Goal: Task Accomplishment & Management: Use online tool/utility

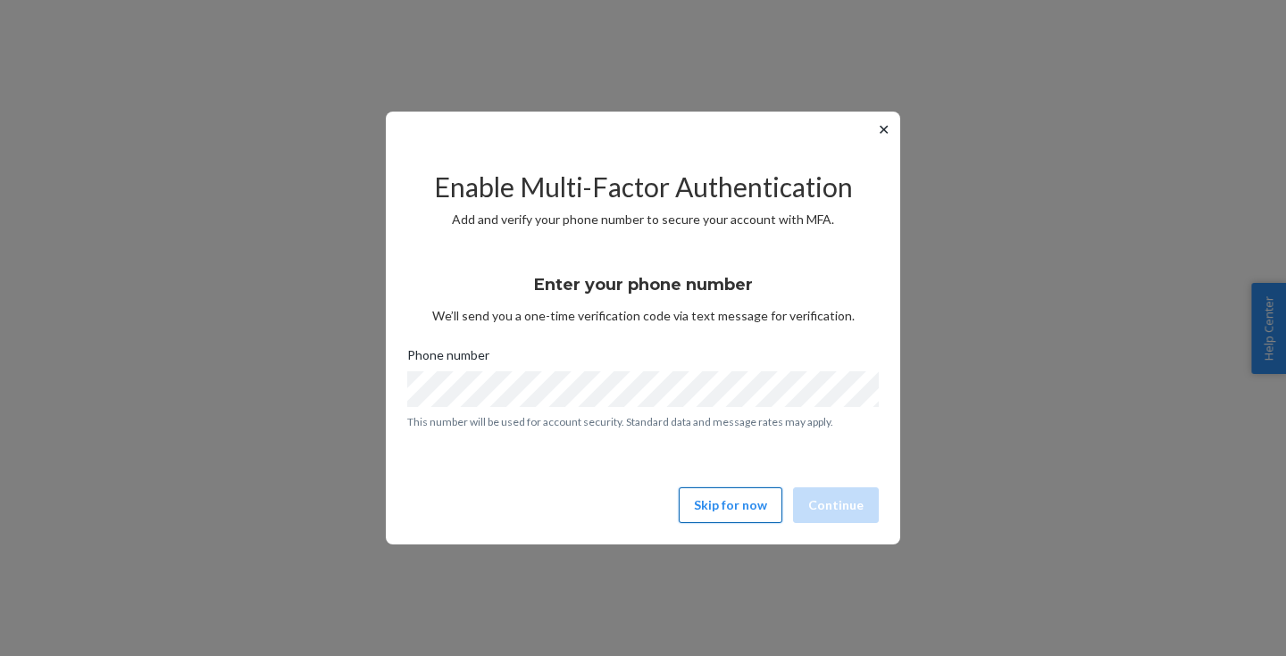
click at [729, 505] on button "Skip for now" at bounding box center [731, 506] width 104 height 36
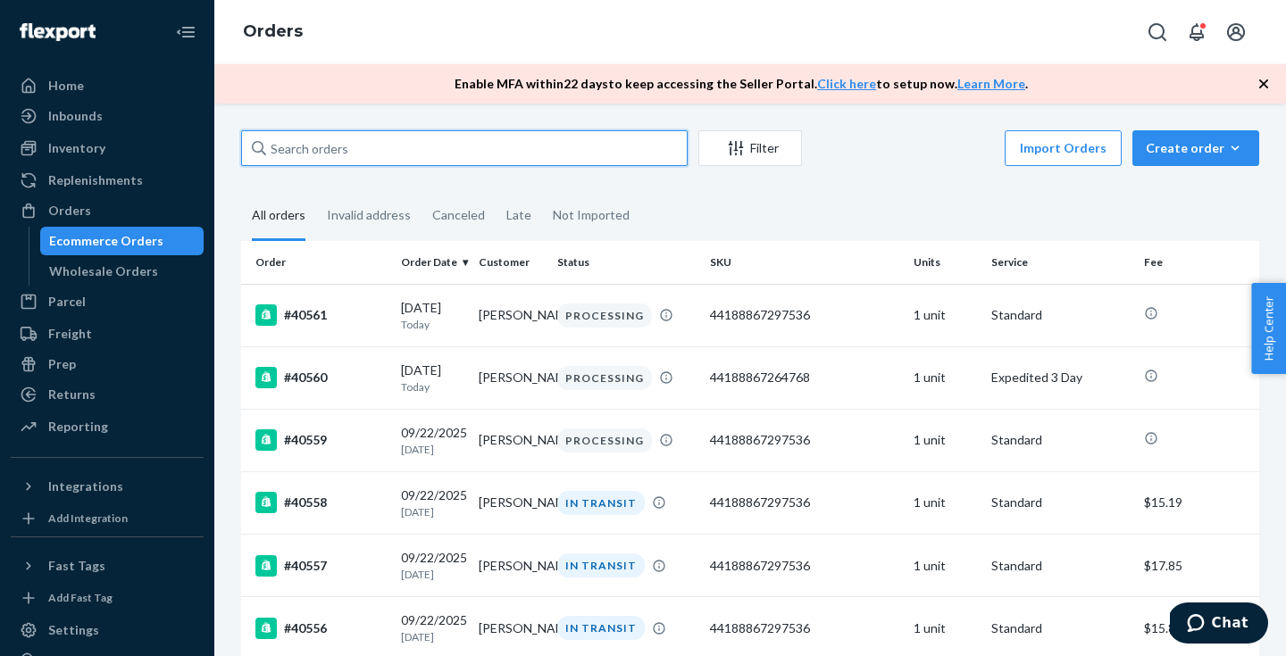
click at [434, 150] on input "text" at bounding box center [464, 148] width 447 height 36
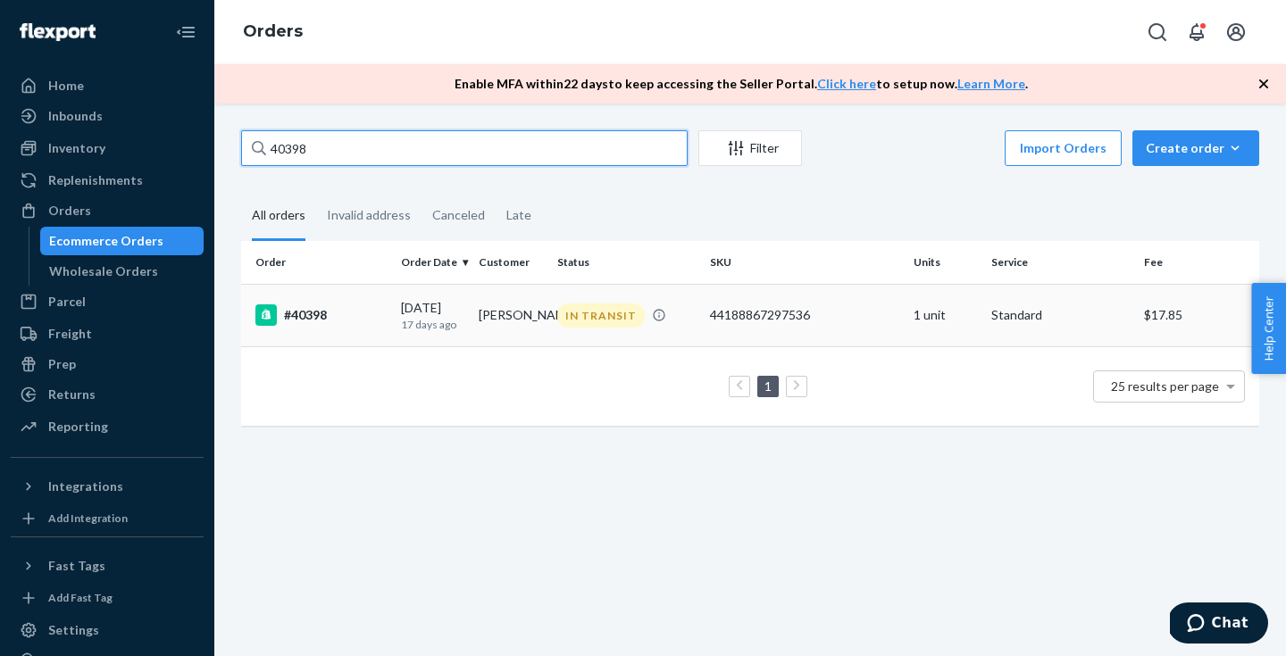
type input "40398"
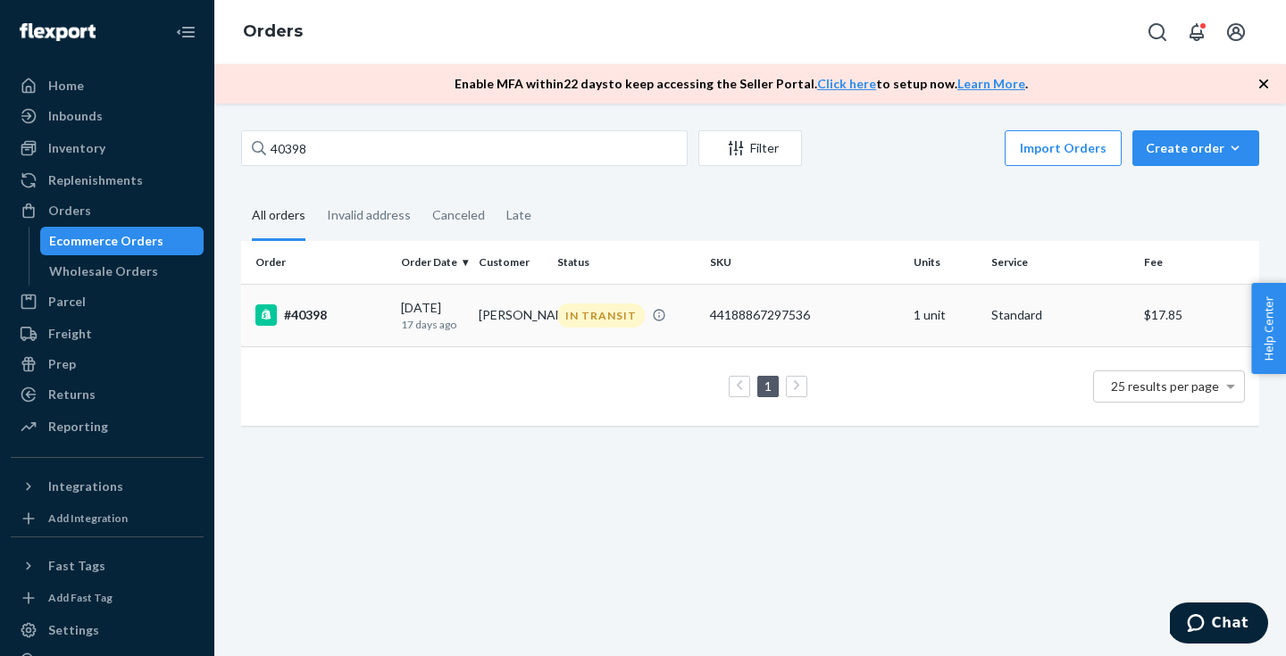
click at [873, 316] on div "44188867297536" at bounding box center [804, 315] width 189 height 18
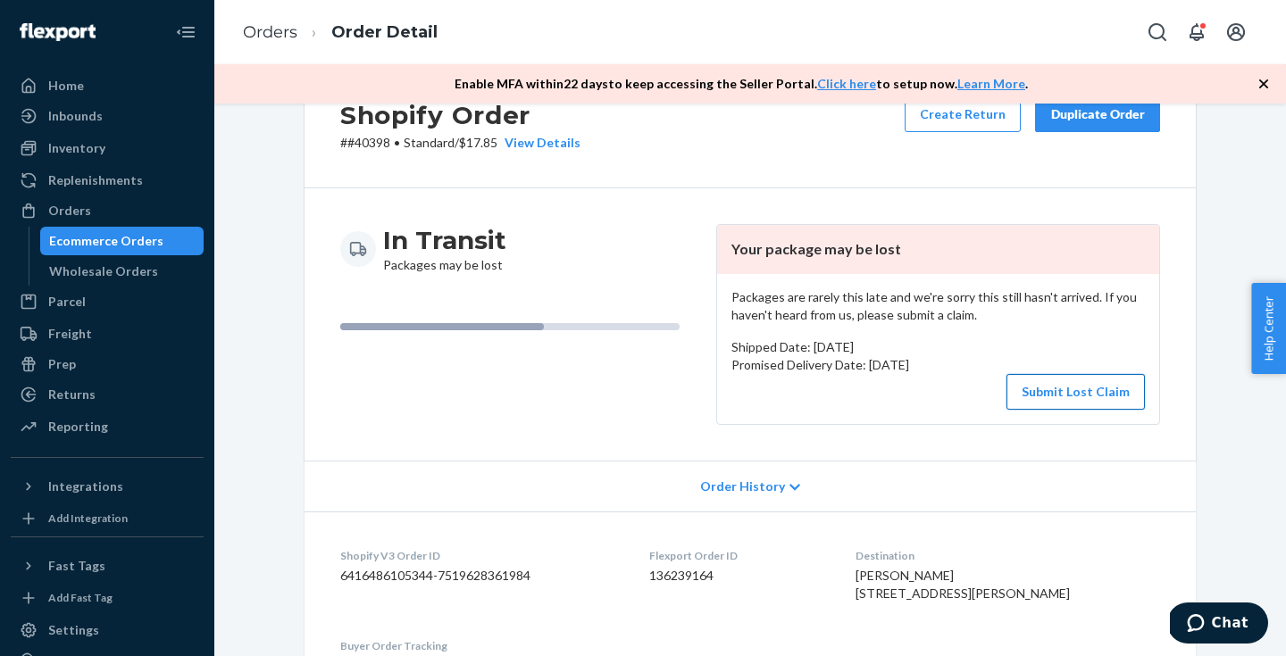
scroll to position [385, 0]
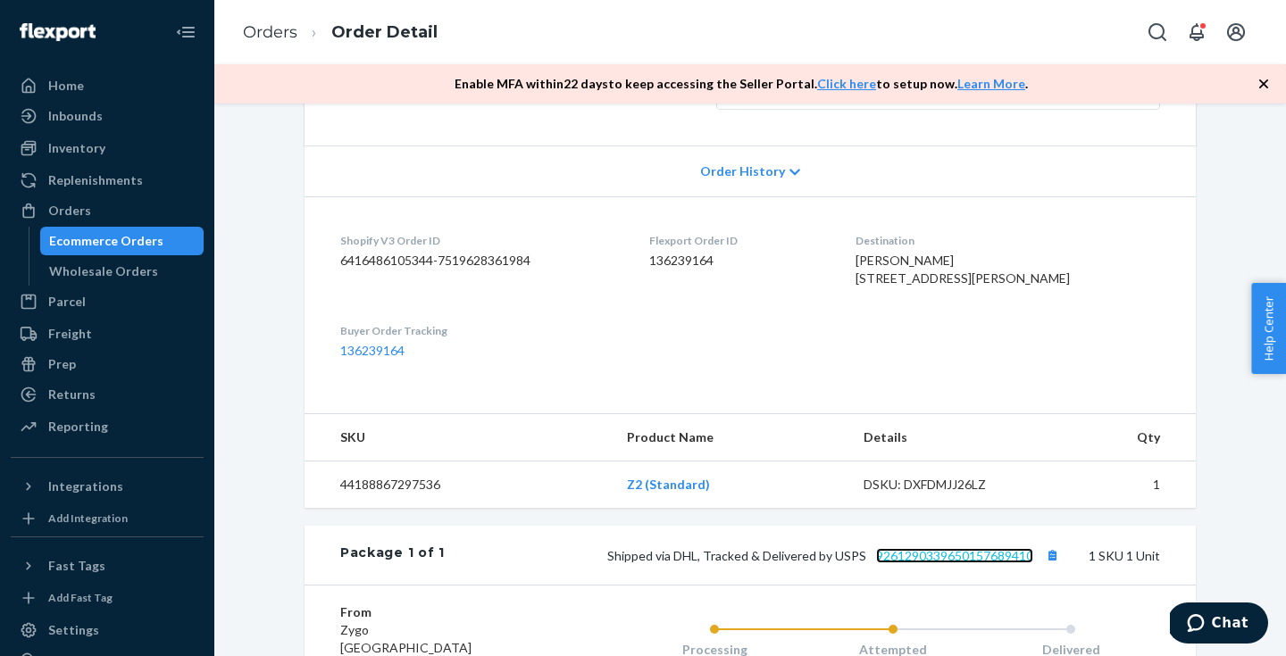
click at [936, 563] on link "9261290339650157689410" at bounding box center [954, 555] width 157 height 15
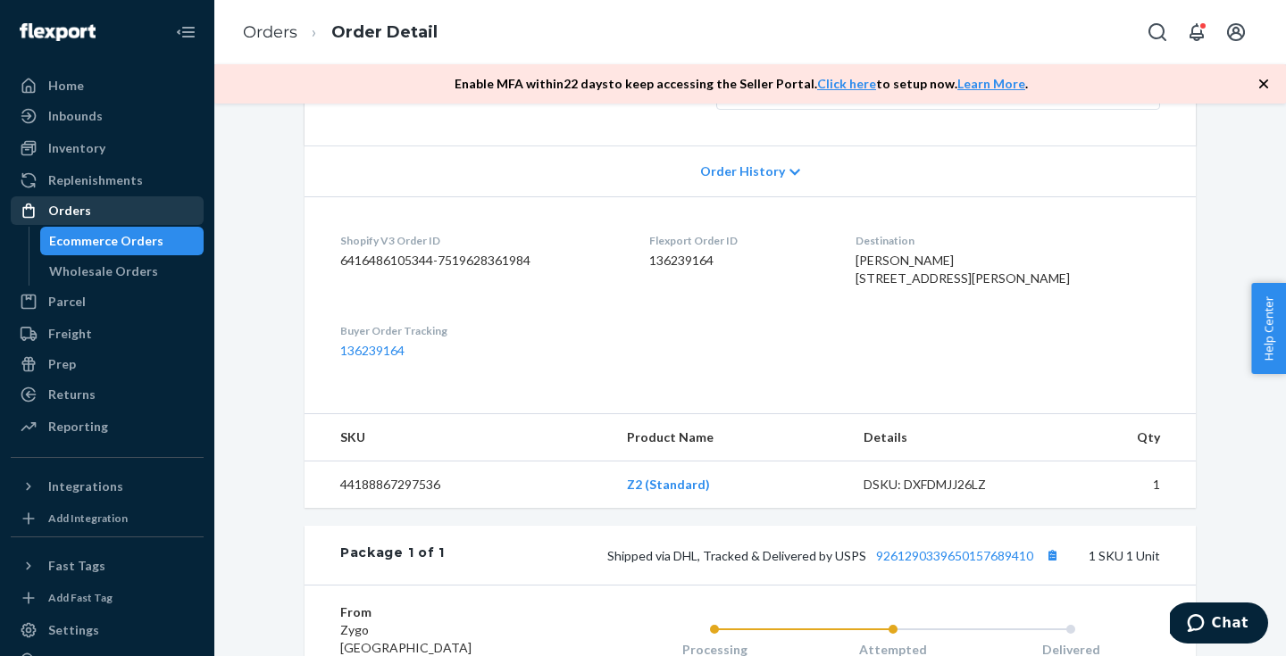
click at [93, 217] on div "Orders" at bounding box center [107, 210] width 189 height 25
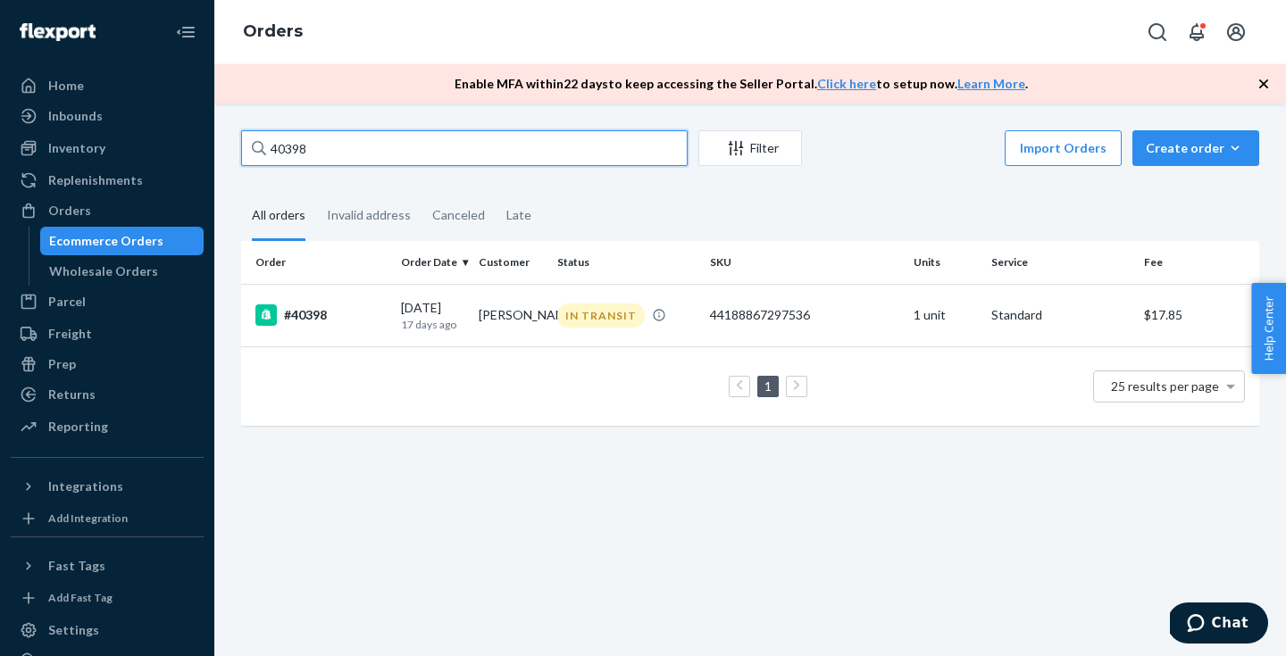
click at [365, 146] on input "40398" at bounding box center [464, 148] width 447 height 36
type input "40526"
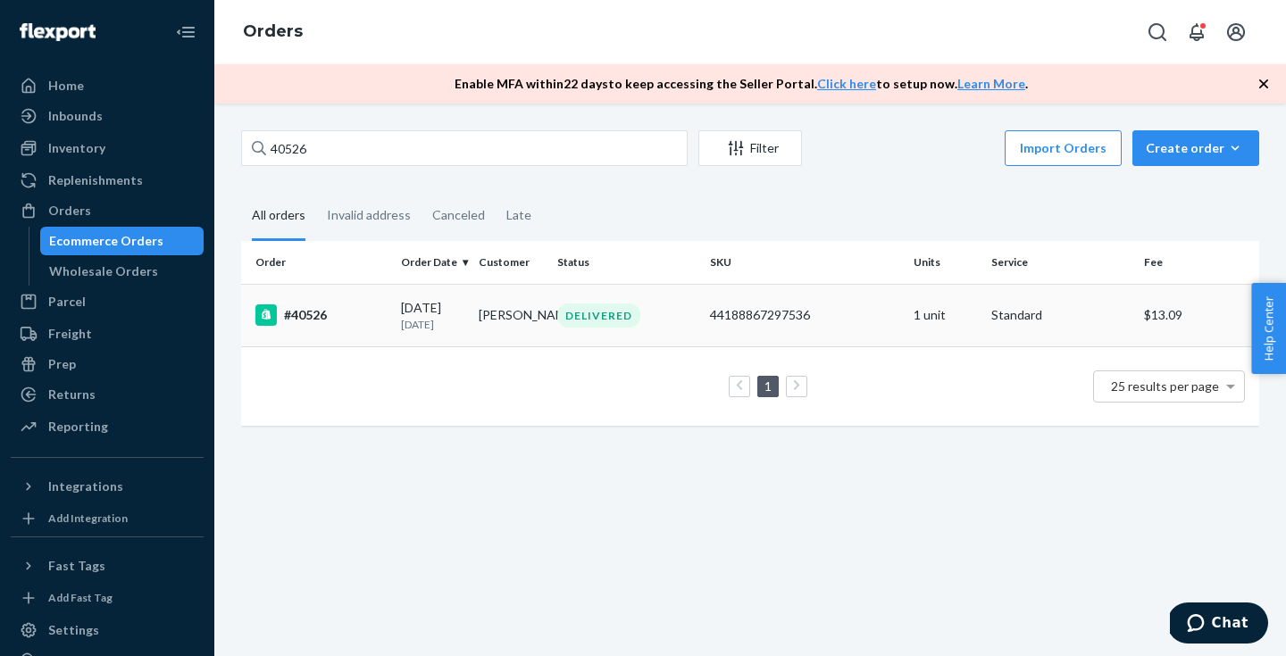
click at [848, 314] on div "44188867297536" at bounding box center [804, 315] width 189 height 18
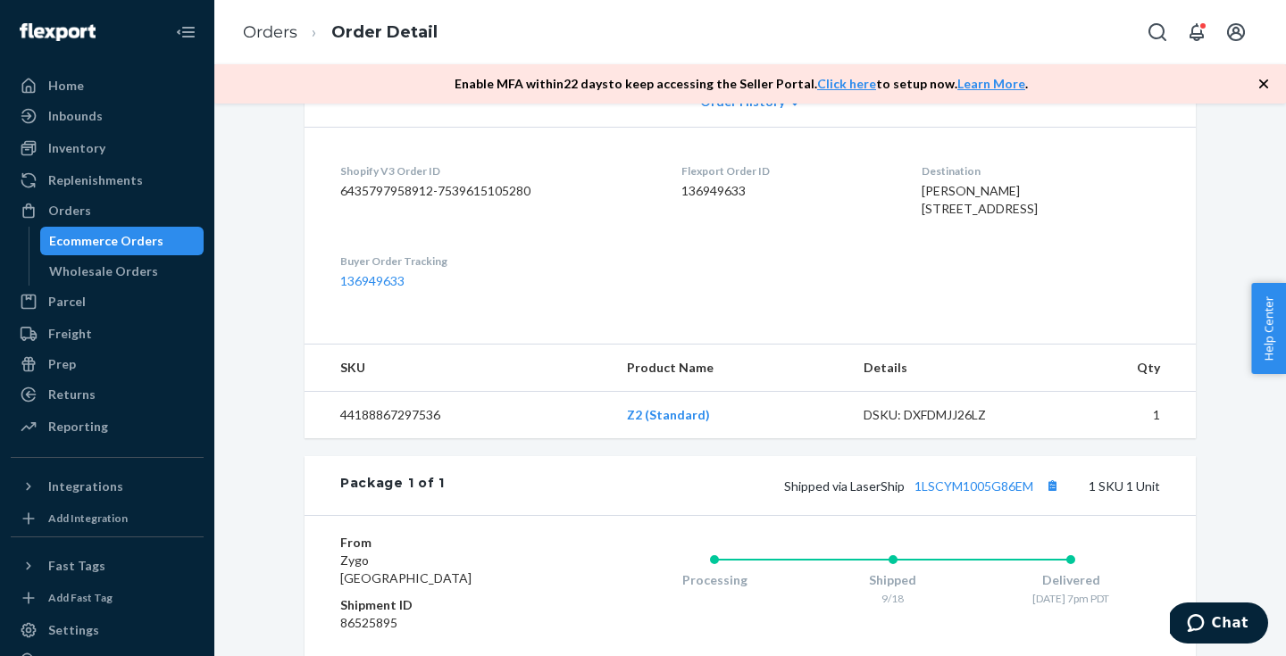
scroll to position [425, 0]
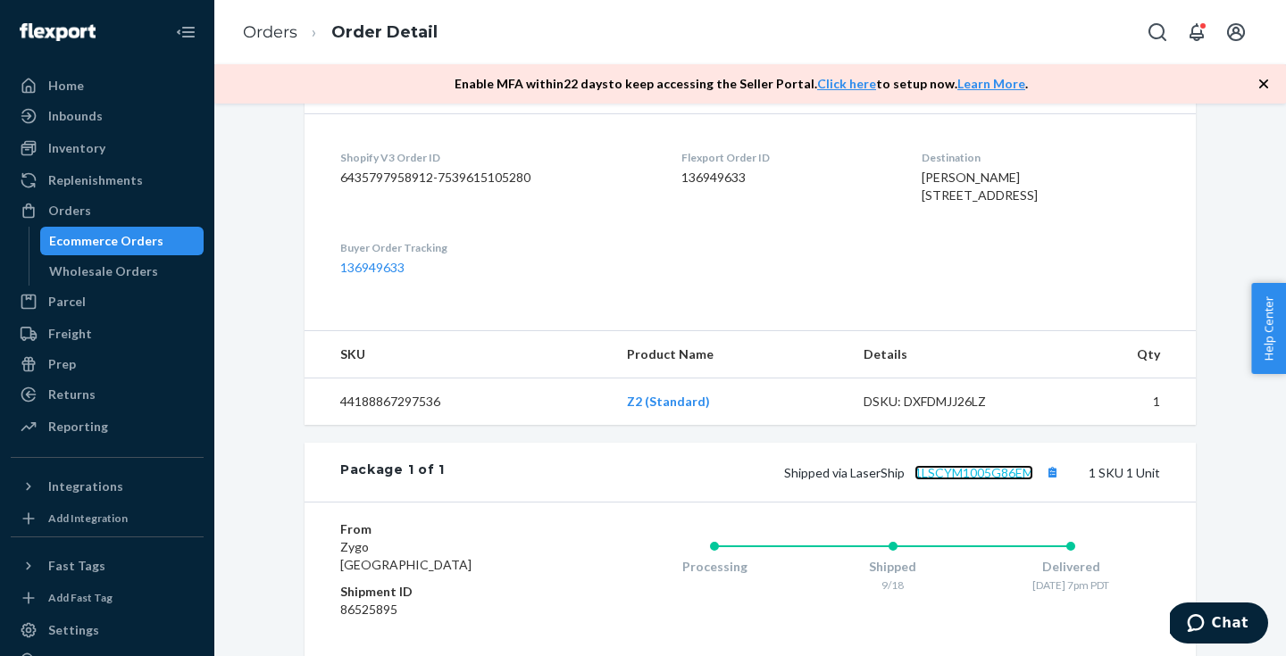
click at [957, 480] on link "1LSCYM1005G86EM" at bounding box center [973, 472] width 119 height 15
click at [102, 208] on div "Orders" at bounding box center [107, 210] width 189 height 25
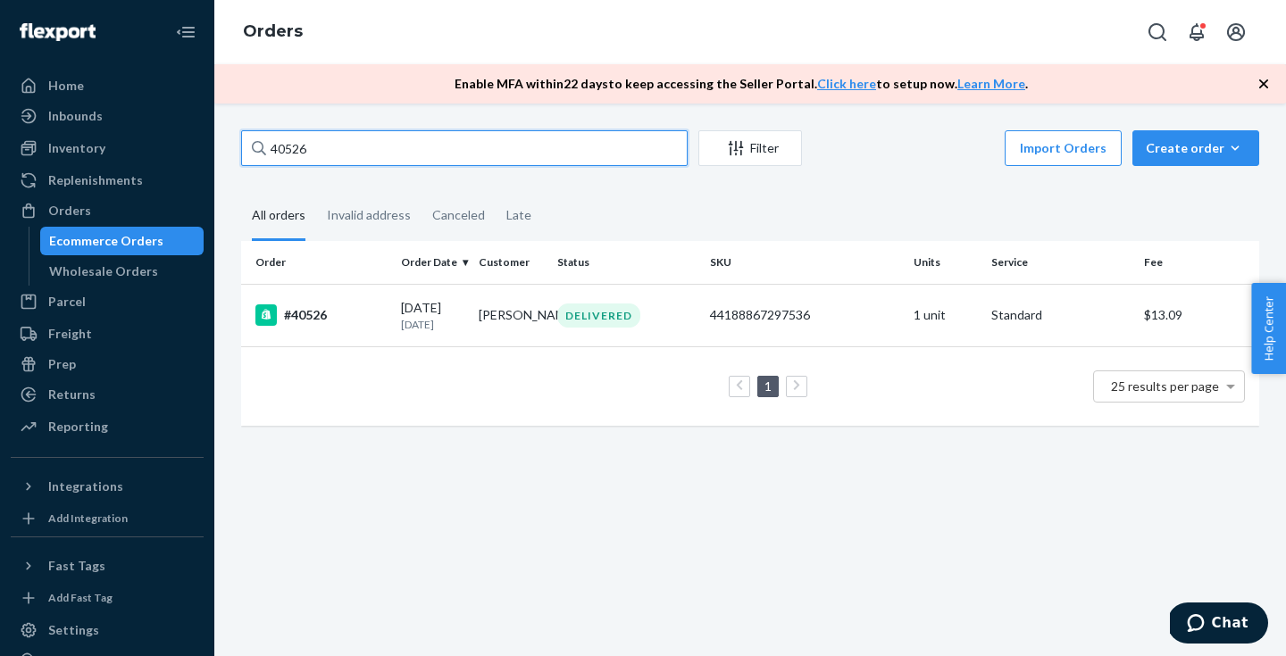
click at [392, 149] on input "40526" at bounding box center [464, 148] width 447 height 36
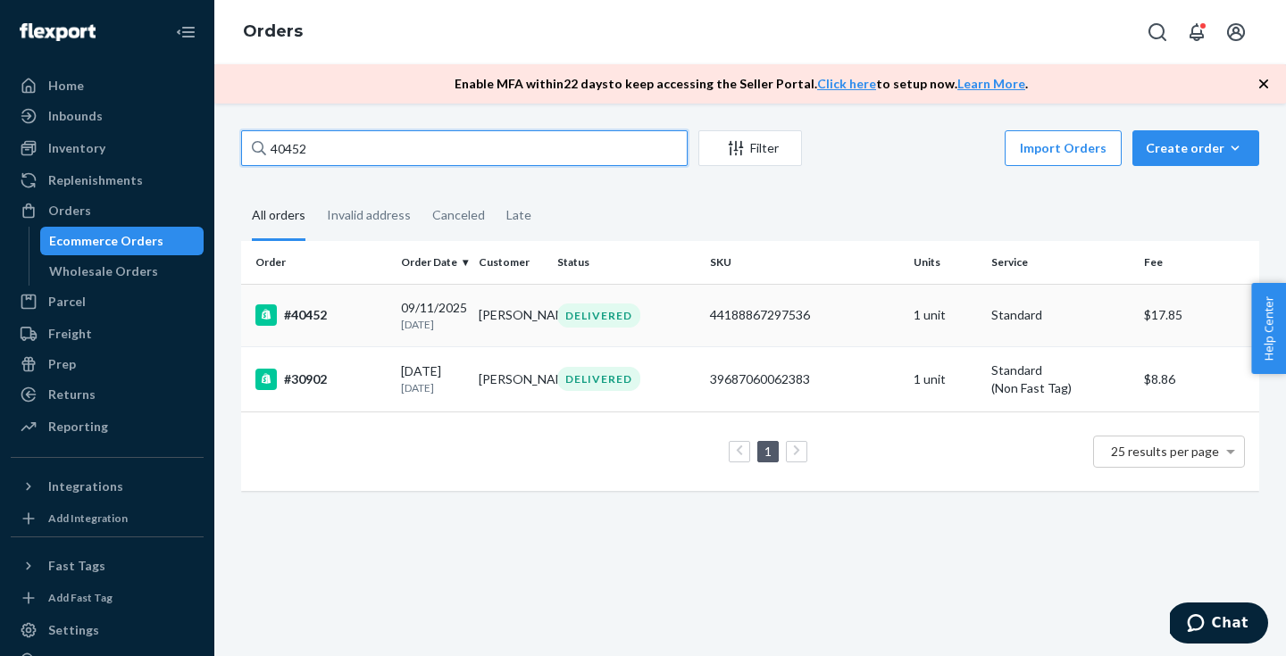
type input "40452"
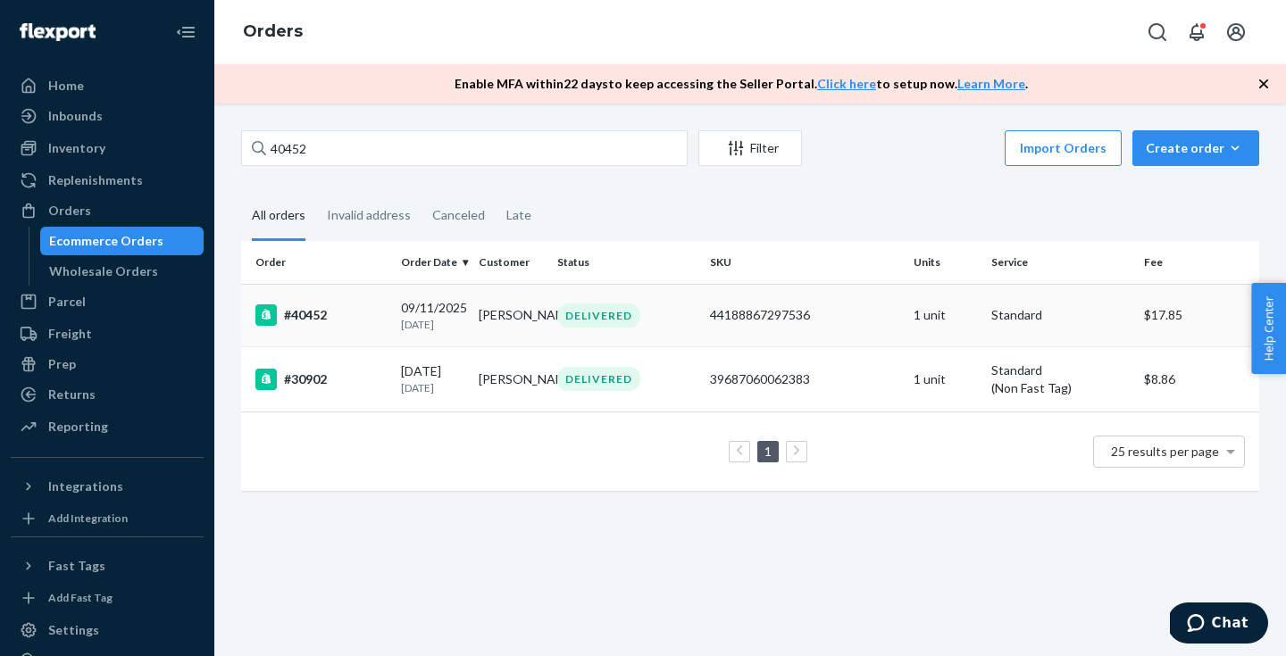
click at [835, 328] on td "44188867297536" at bounding box center [805, 315] width 204 height 63
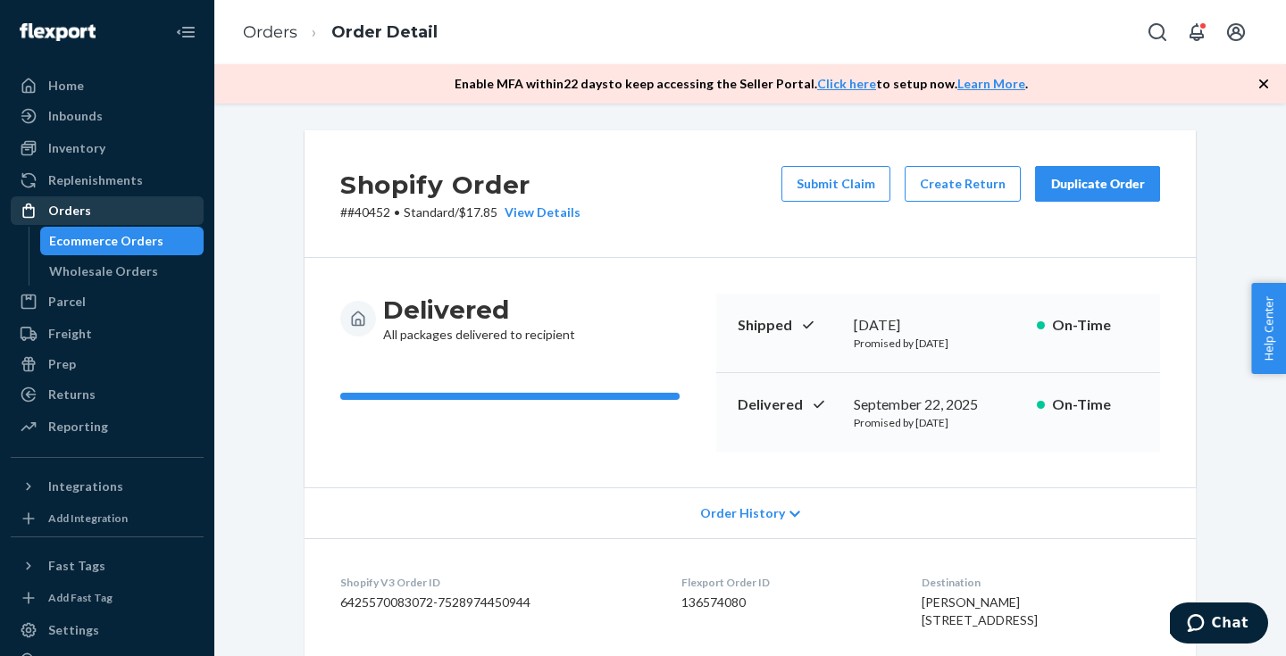
click at [106, 214] on div "Orders" at bounding box center [107, 210] width 189 height 25
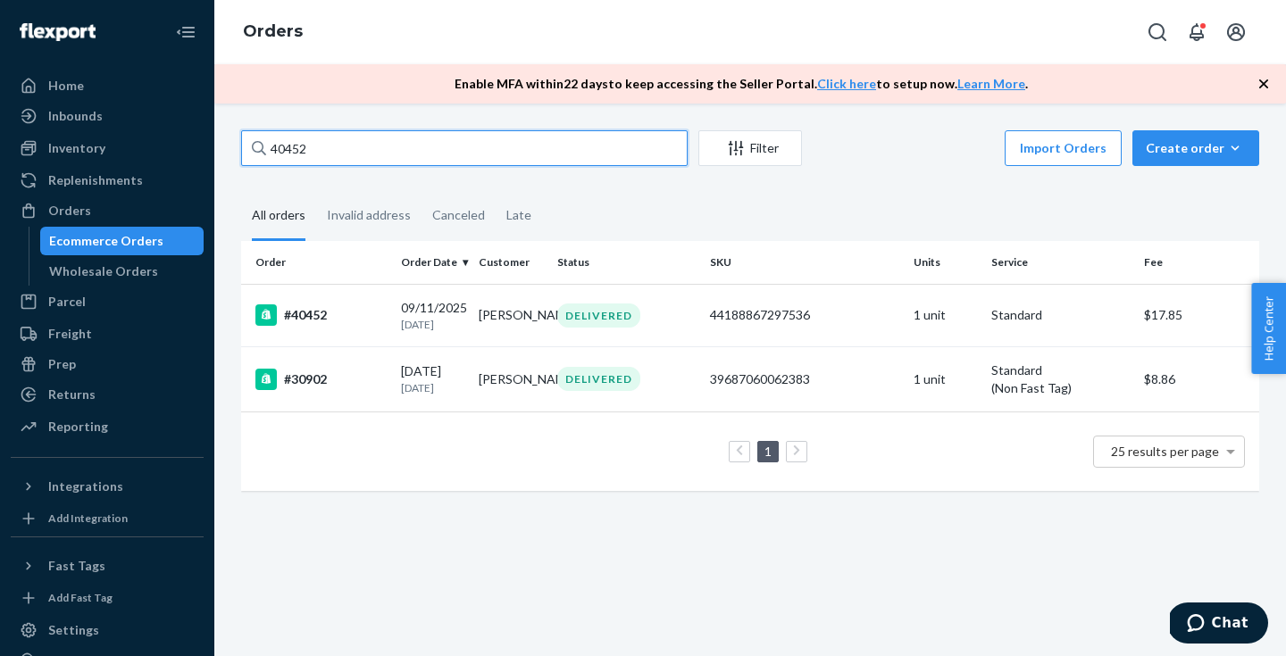
click at [514, 149] on input "40452" at bounding box center [464, 148] width 447 height 36
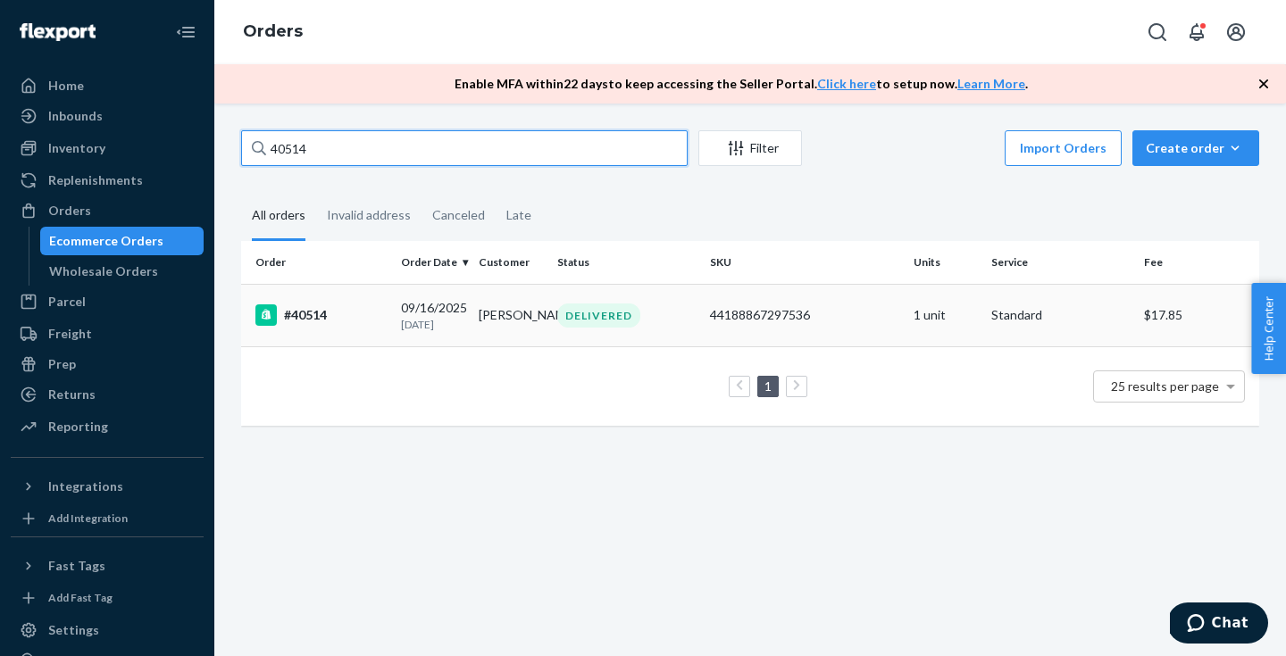
type input "40514"
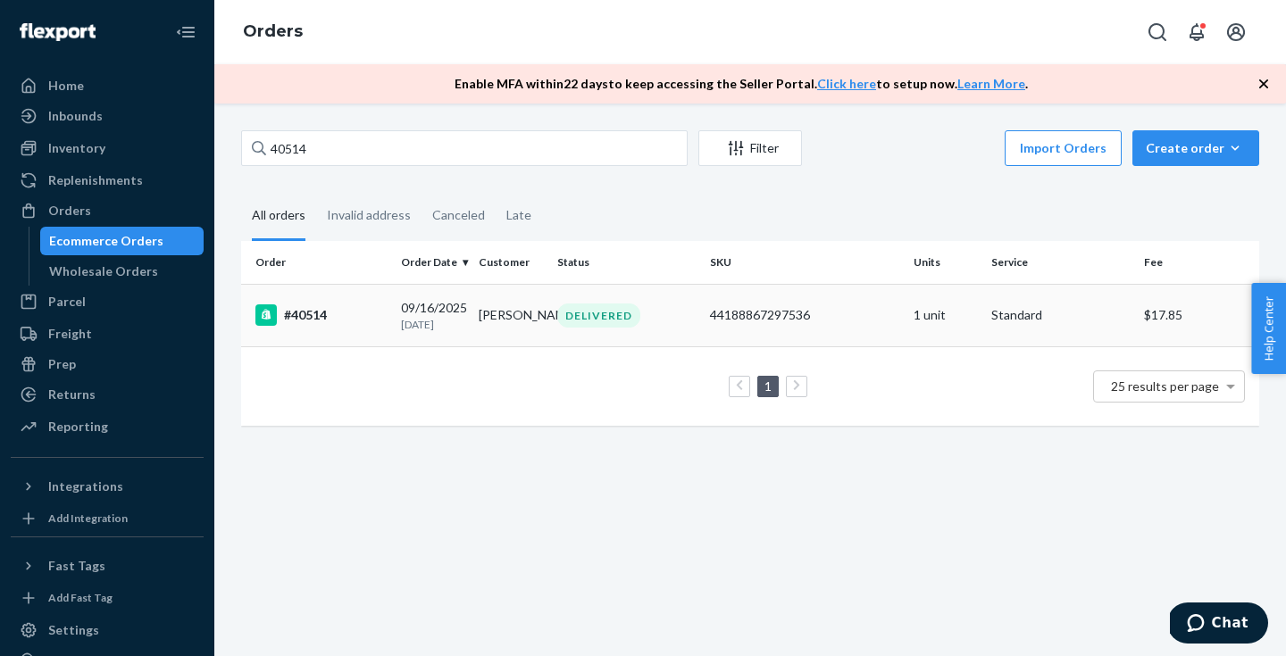
click at [852, 321] on div "44188867297536" at bounding box center [804, 315] width 189 height 18
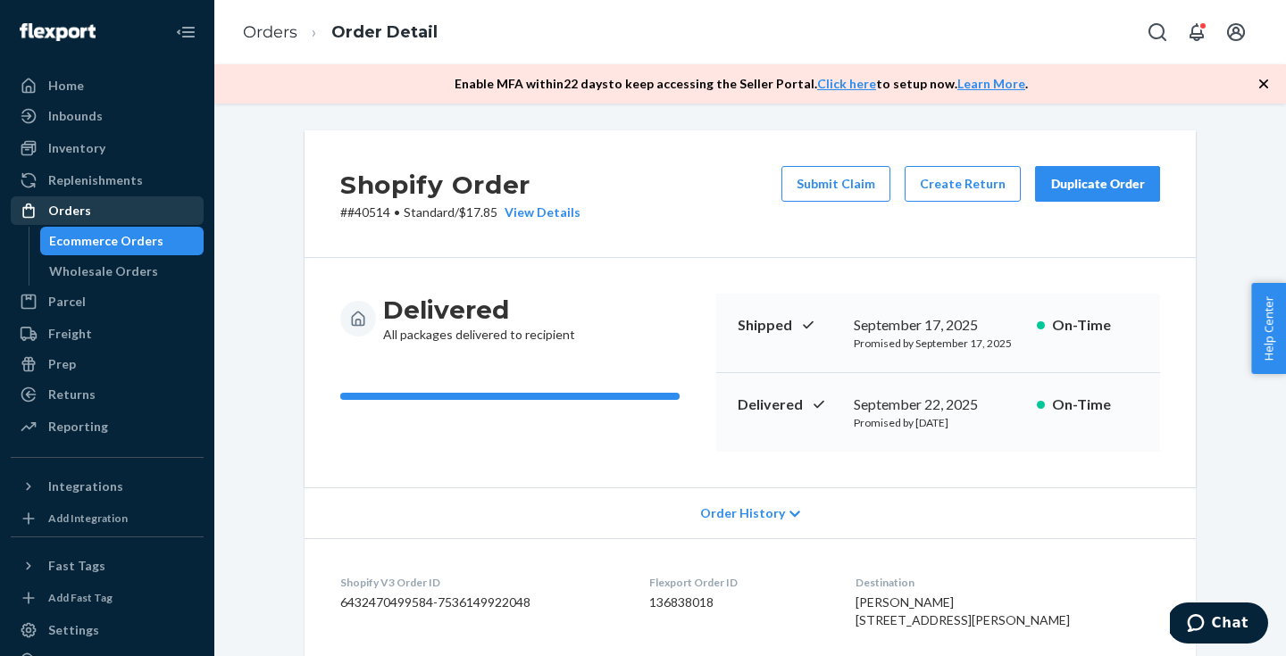
click at [99, 214] on div "Orders" at bounding box center [107, 210] width 189 height 25
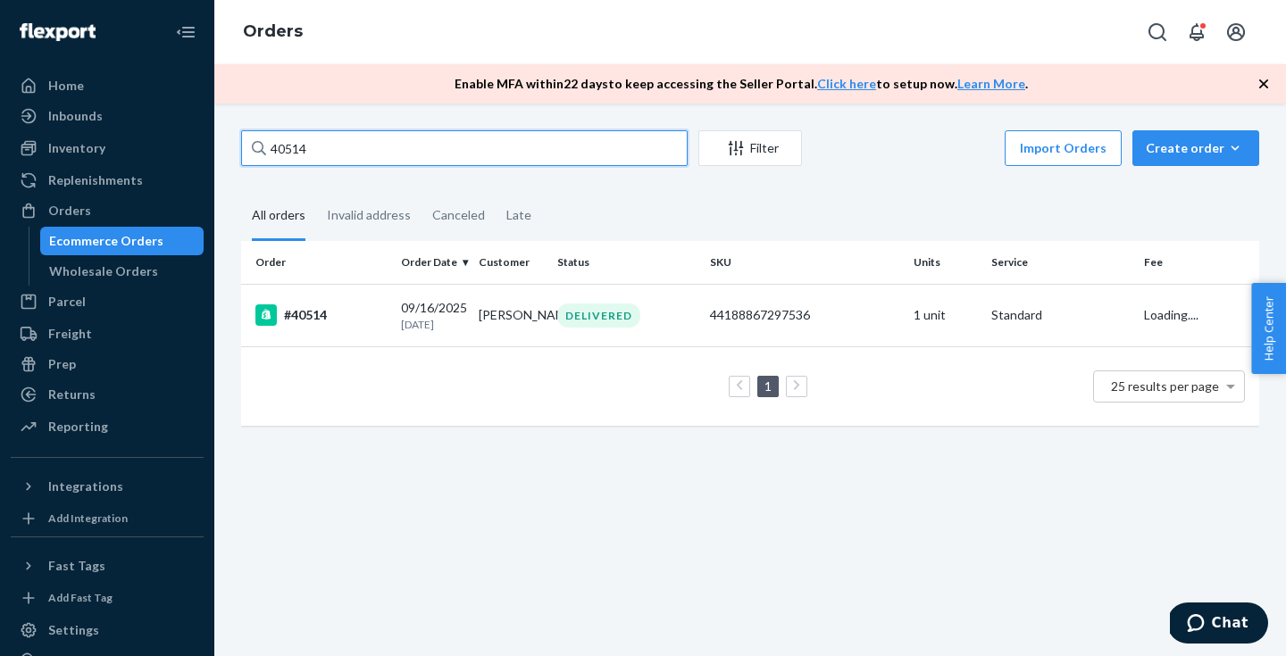
click at [375, 149] on input "40514" at bounding box center [464, 148] width 447 height 36
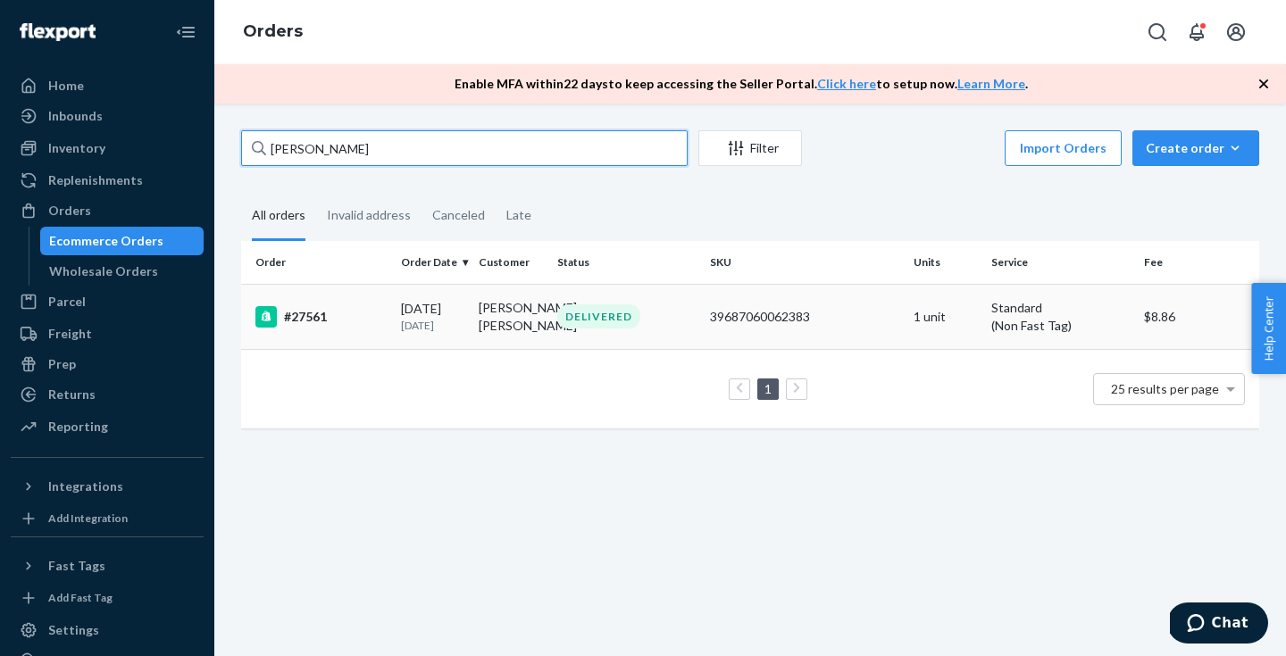
type input "[PERSON_NAME]"
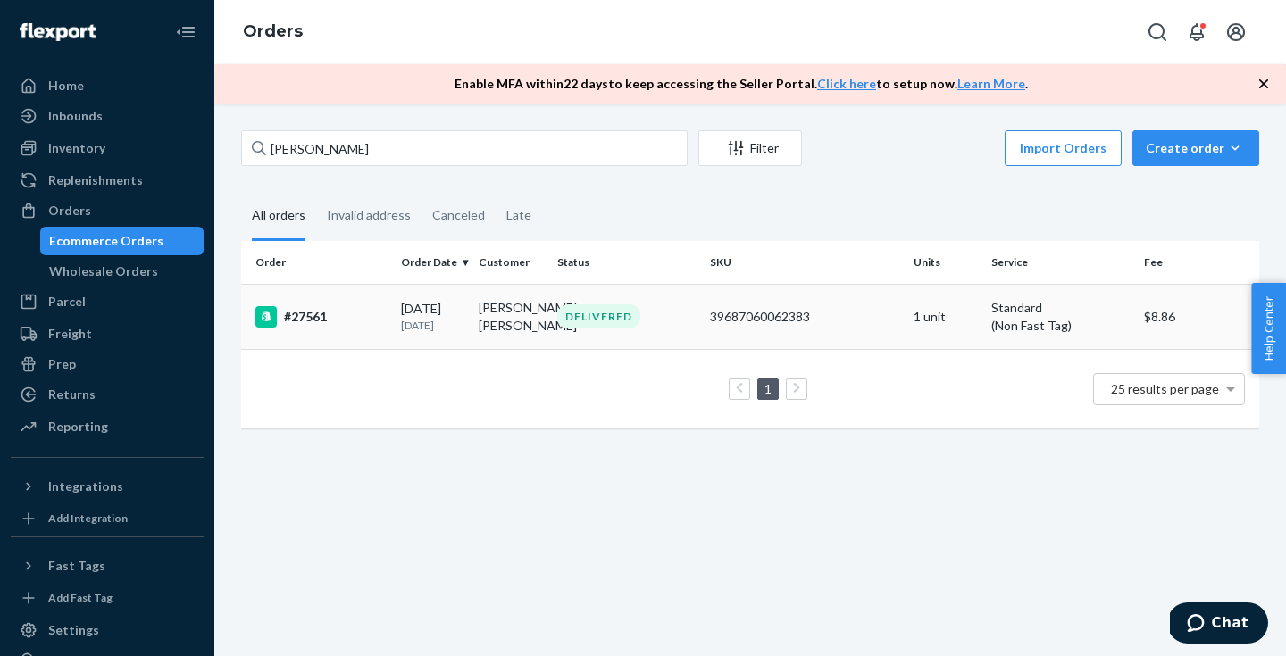
click at [886, 313] on td "39687060062383" at bounding box center [805, 316] width 204 height 65
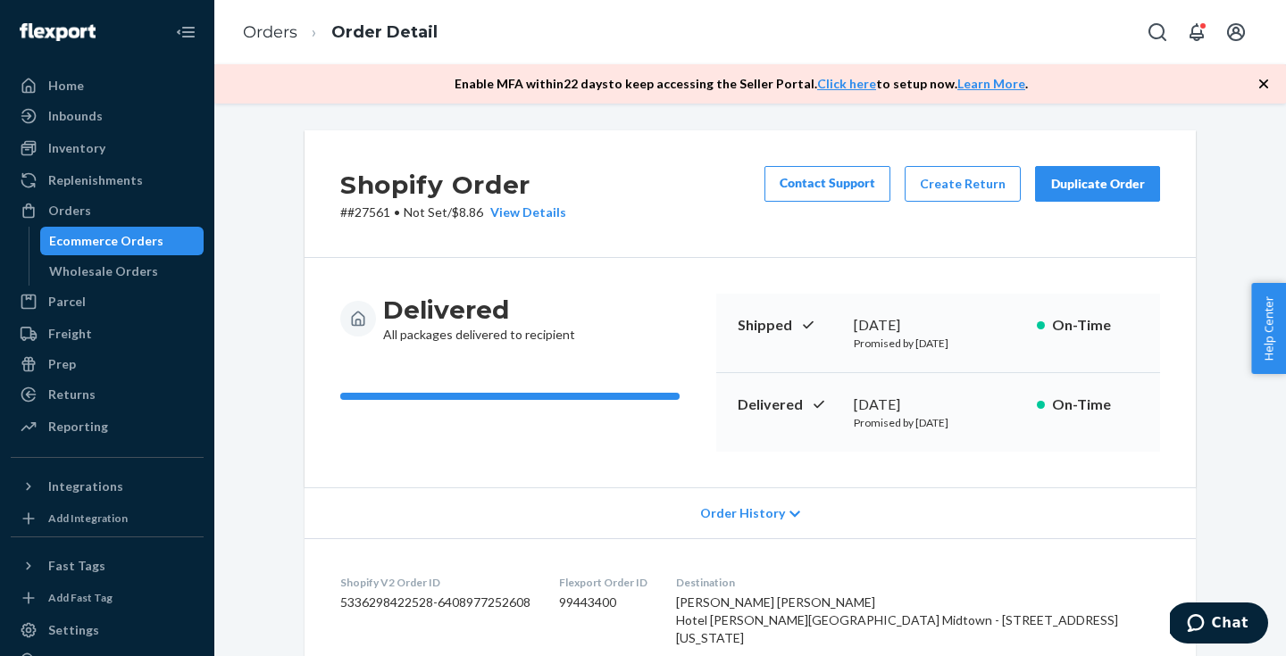
click at [1061, 180] on div "Duplicate Order" at bounding box center [1097, 184] width 95 height 18
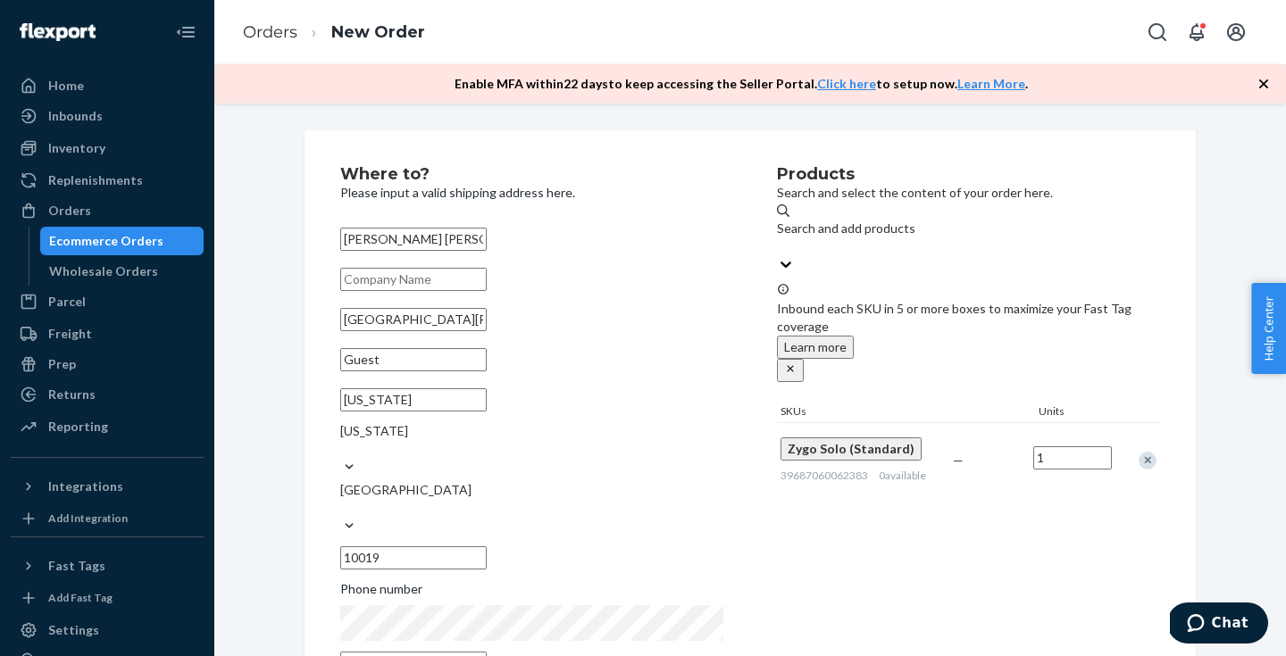
click at [1150, 452] on div "Remove Item" at bounding box center [1148, 461] width 18 height 18
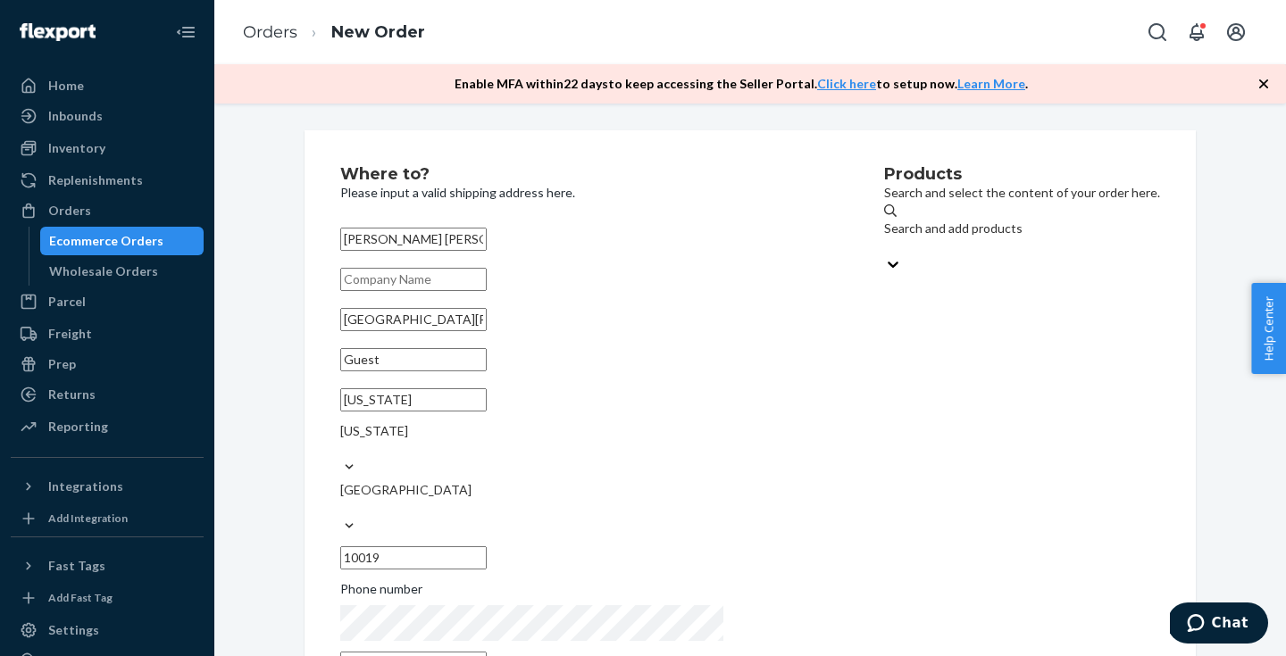
click at [950, 232] on div "Search and add products" at bounding box center [1022, 238] width 276 height 36
click at [886, 238] on input "Search and add products" at bounding box center [885, 247] width 2 height 18
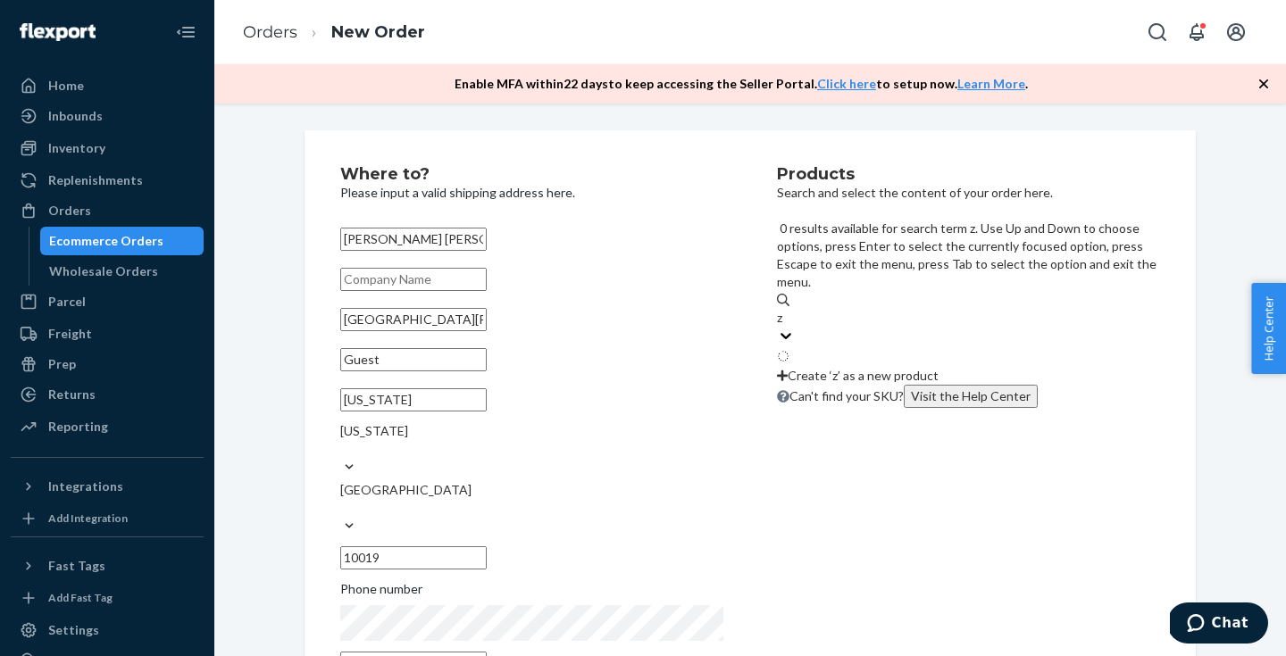
type input "z2"
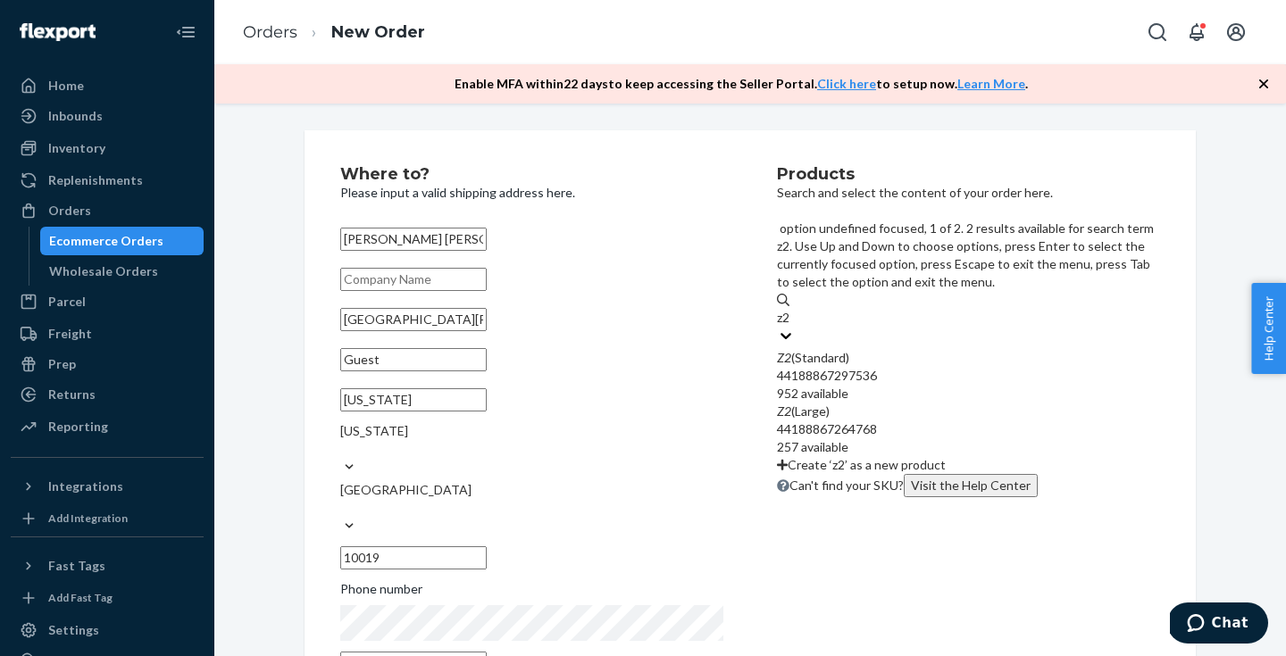
click at [964, 349] on div "Z2 (Standard)" at bounding box center [968, 358] width 383 height 18
click at [792, 309] on input "z2" at bounding box center [784, 318] width 15 height 18
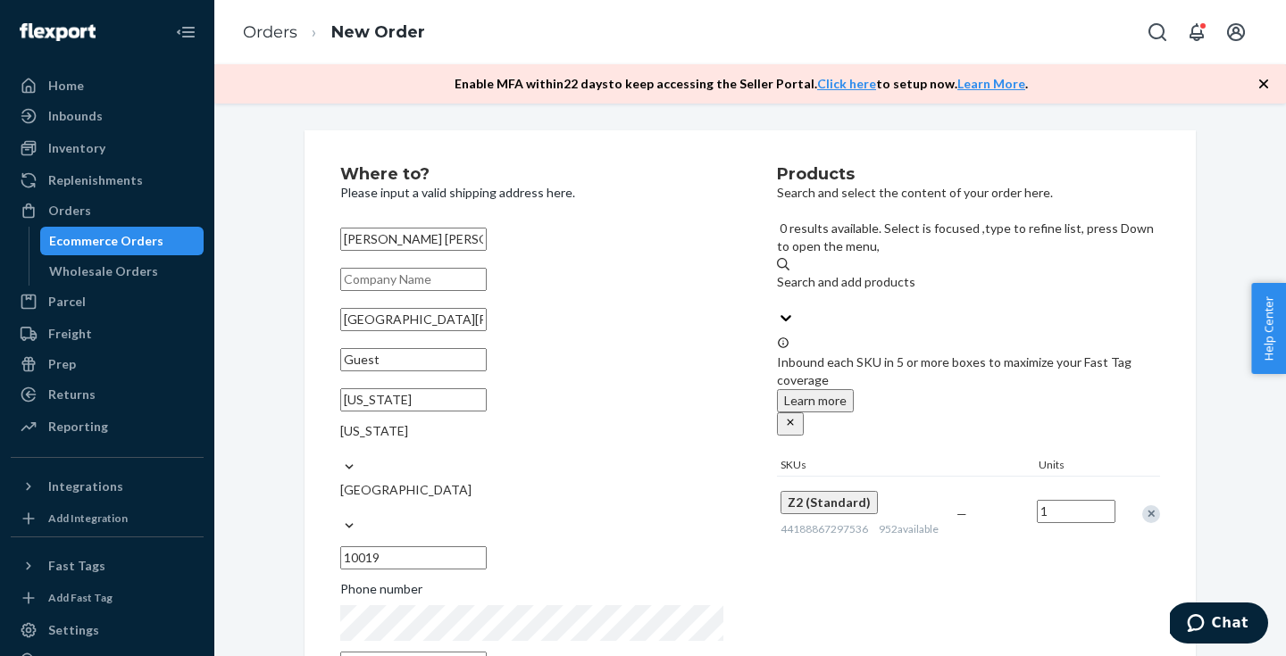
click at [487, 331] on input "[GEOGRAPHIC_DATA][PERSON_NAME] - [STREET_ADDRESS]" at bounding box center [413, 319] width 146 height 23
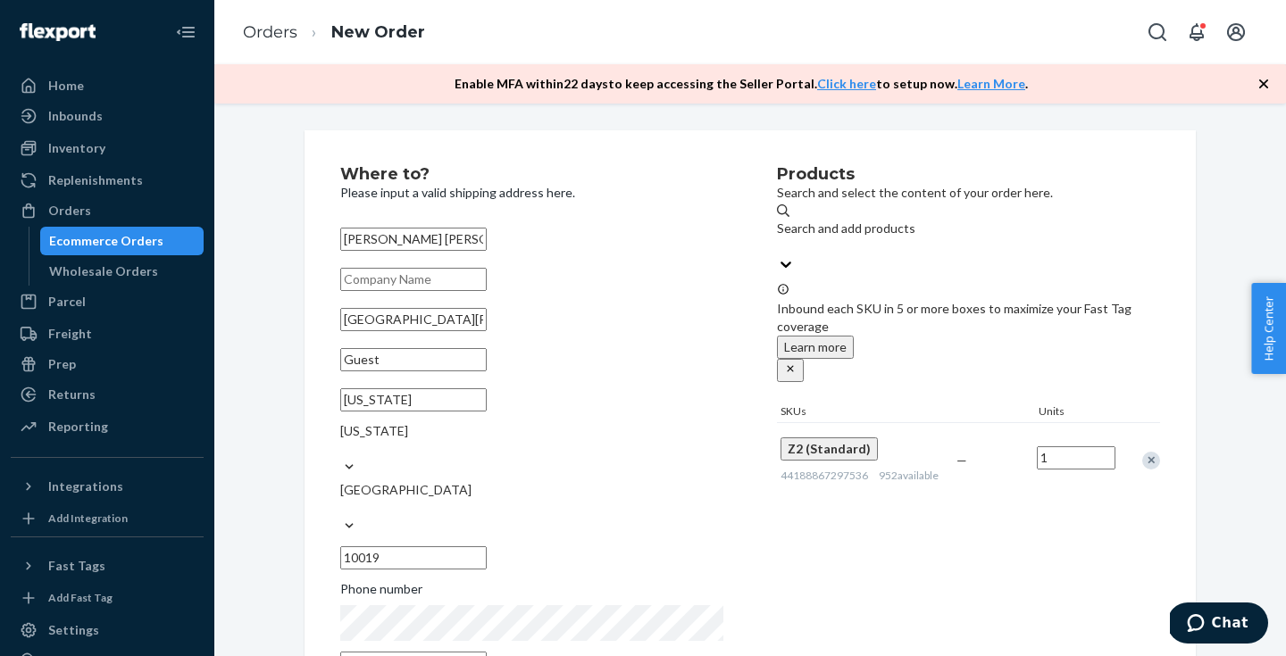
click at [487, 331] on input "[GEOGRAPHIC_DATA][PERSON_NAME] - [STREET_ADDRESS]" at bounding box center [413, 319] width 146 height 23
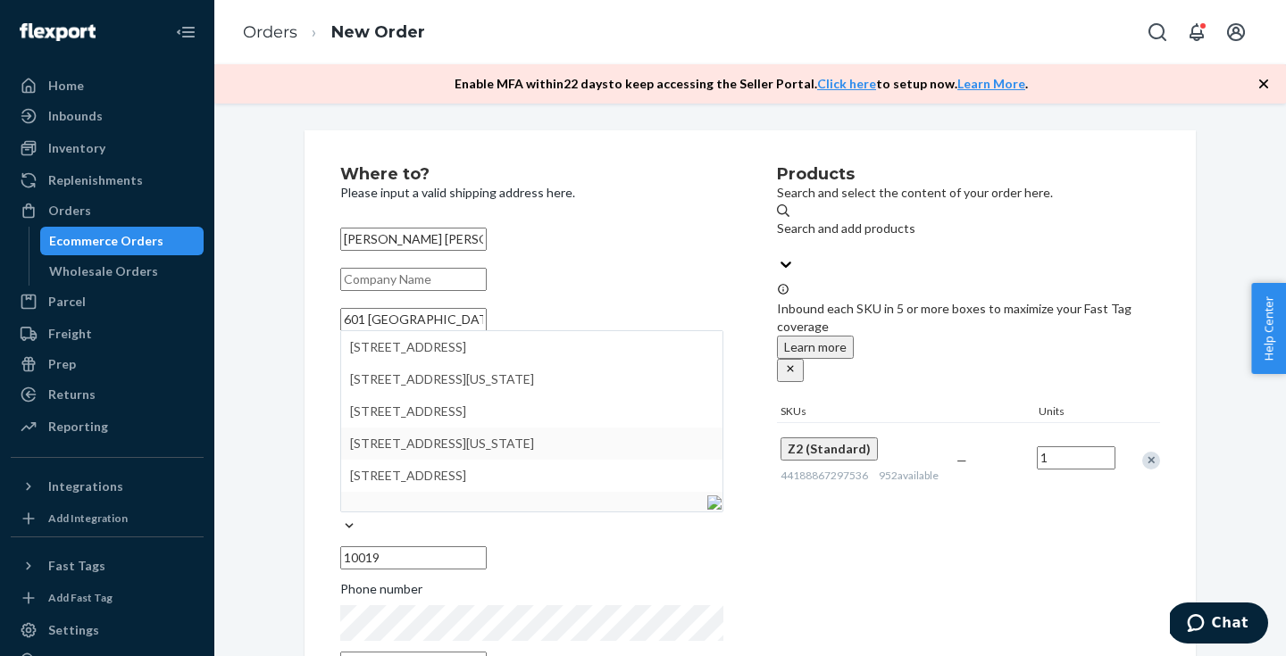
type input "601 [GEOGRAPHIC_DATA]"
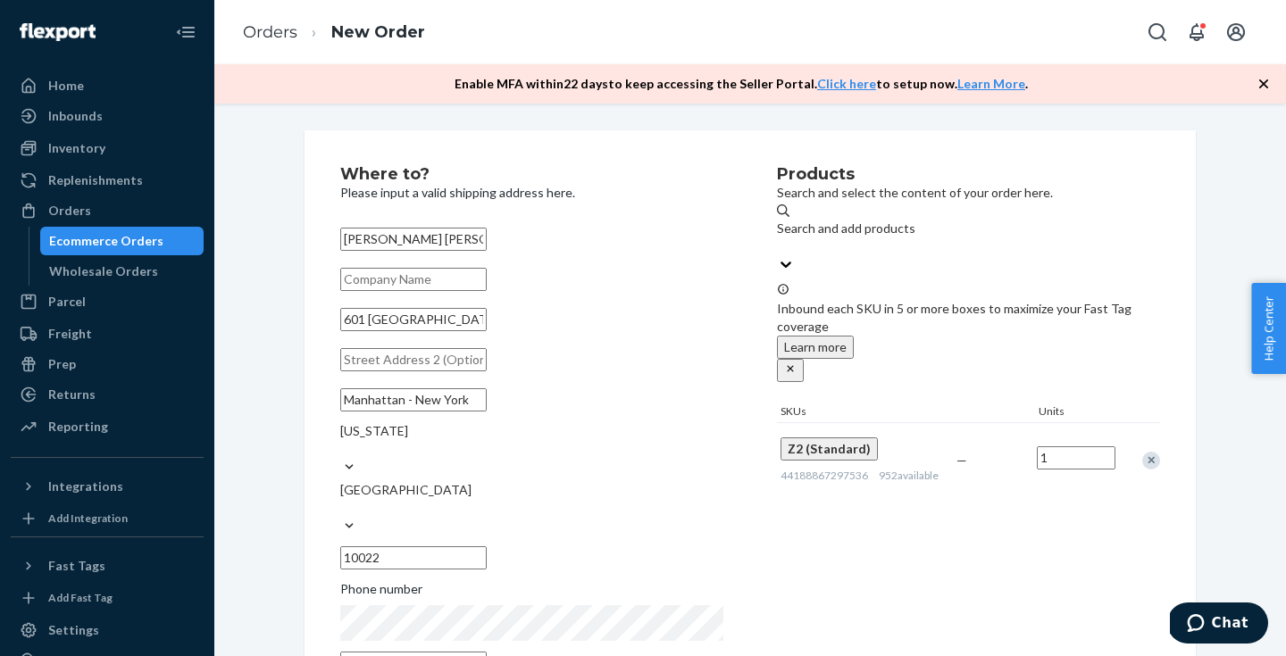
click at [487, 371] on input "Guest" at bounding box center [413, 359] width 146 height 23
type input "57th Floor"
click at [487, 291] on input "text" at bounding box center [413, 279] width 146 height 23
type input "BTG Pactual"
click at [487, 239] on input "[PERSON_NAME] [PERSON_NAME]" at bounding box center [413, 239] width 146 height 23
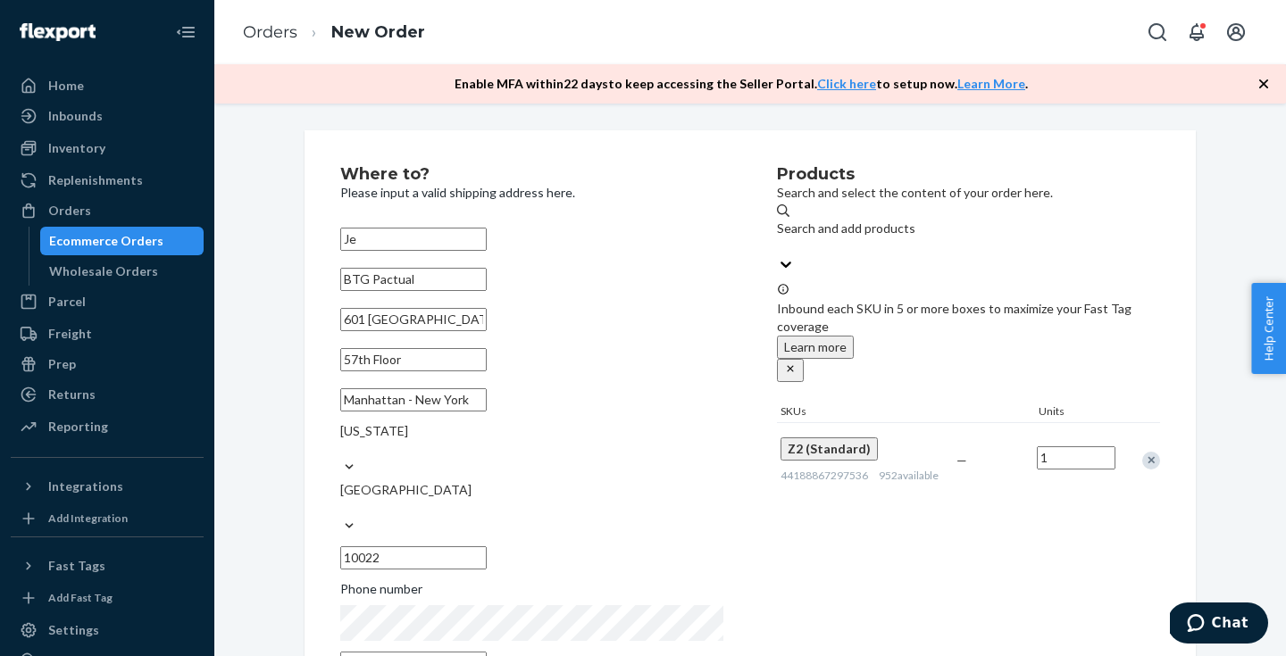
type input "J"
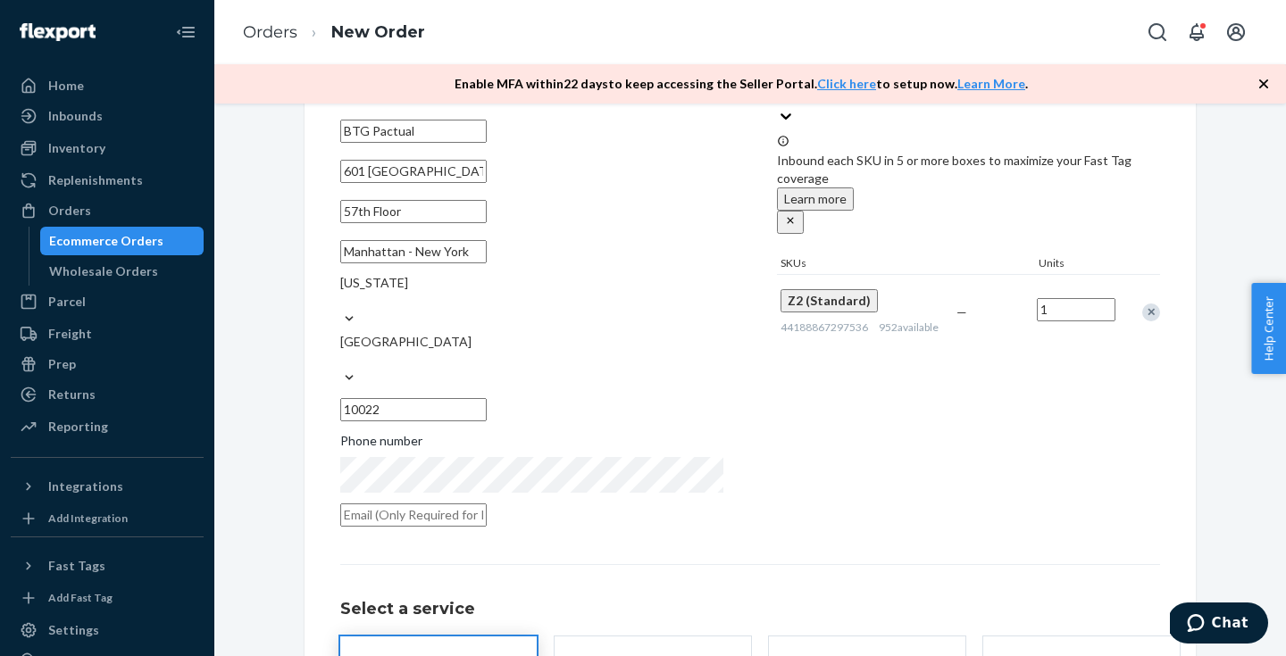
scroll to position [220, 0]
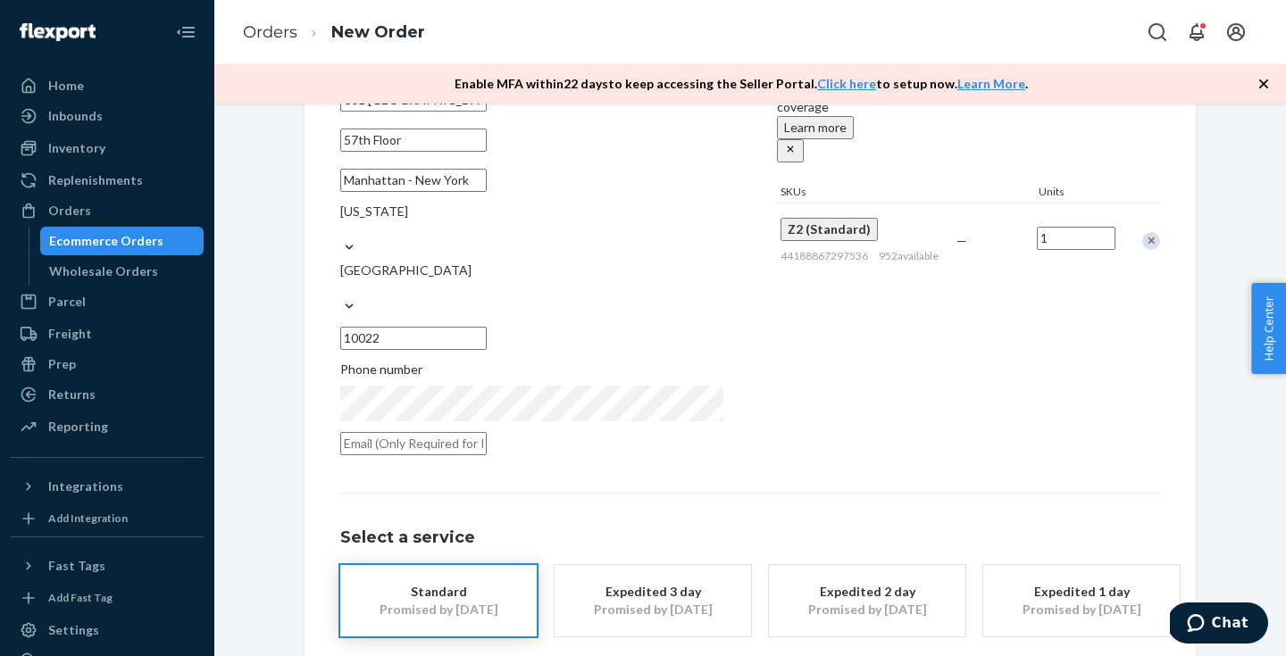
type input "[PERSON_NAME]"
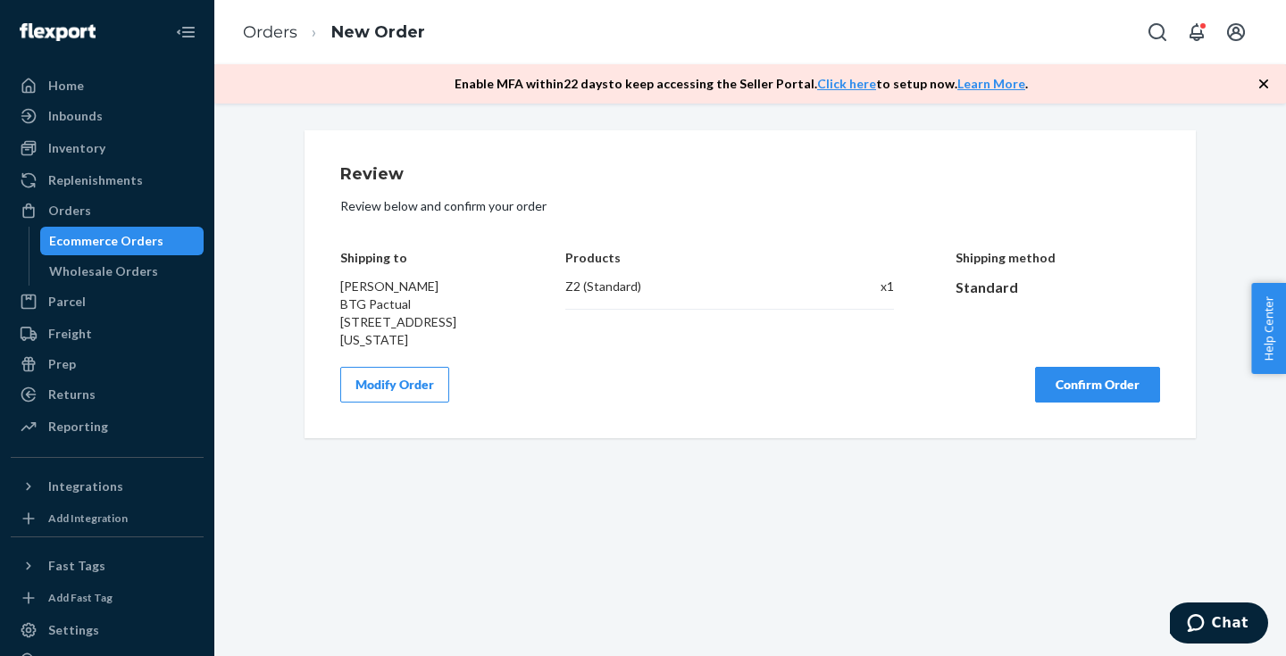
click at [1106, 403] on button "Confirm Order" at bounding box center [1097, 385] width 125 height 36
